Goal: Navigation & Orientation: Find specific page/section

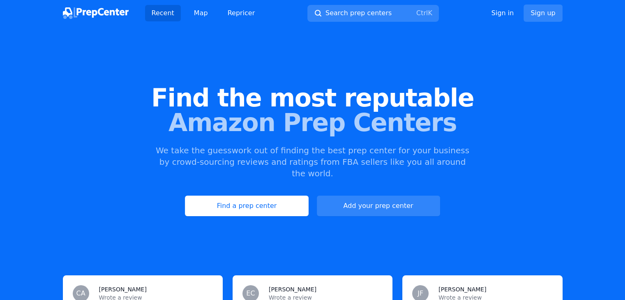
click at [260, 196] on link "Find a prep center" at bounding box center [246, 206] width 123 height 21
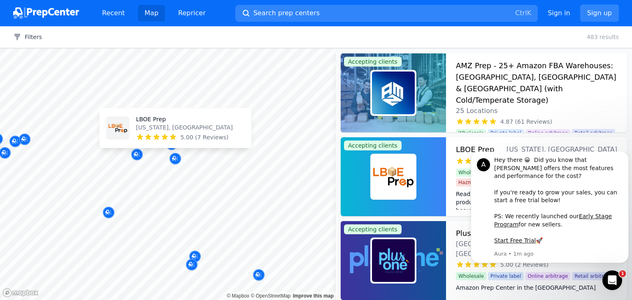
click at [176, 160] on div at bounding box center [242, 157] width 158 height 7
click at [176, 158] on div at bounding box center [242, 157] width 158 height 7
click at [623, 159] on button "Dismiss notification" at bounding box center [625, 153] width 11 height 11
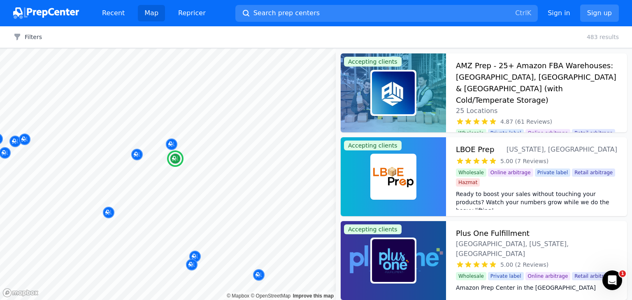
click at [477, 148] on h3 "LBOE Prep" at bounding box center [475, 150] width 38 height 12
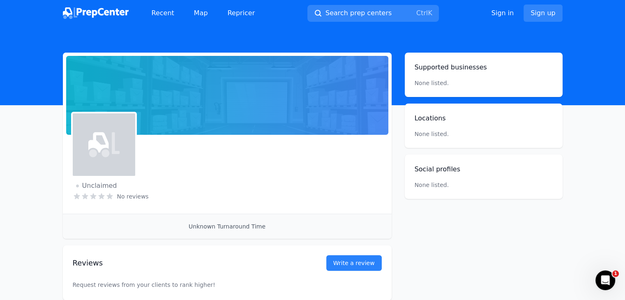
click at [477, 148] on div "Supported businesses None listed. Locations None listed. Social profiles None l…" at bounding box center [484, 126] width 158 height 146
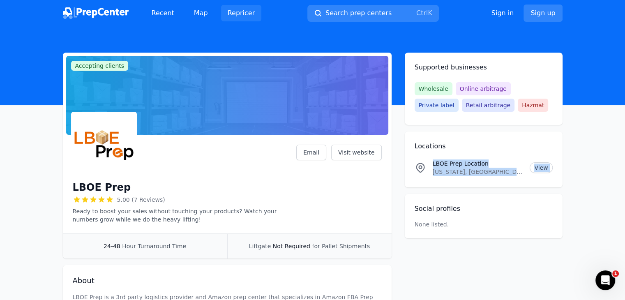
click at [238, 12] on link "Repricer" at bounding box center [241, 13] width 41 height 16
click at [350, 153] on link "Visit website" at bounding box center [356, 153] width 51 height 16
